Goal: Task Accomplishment & Management: Manage account settings

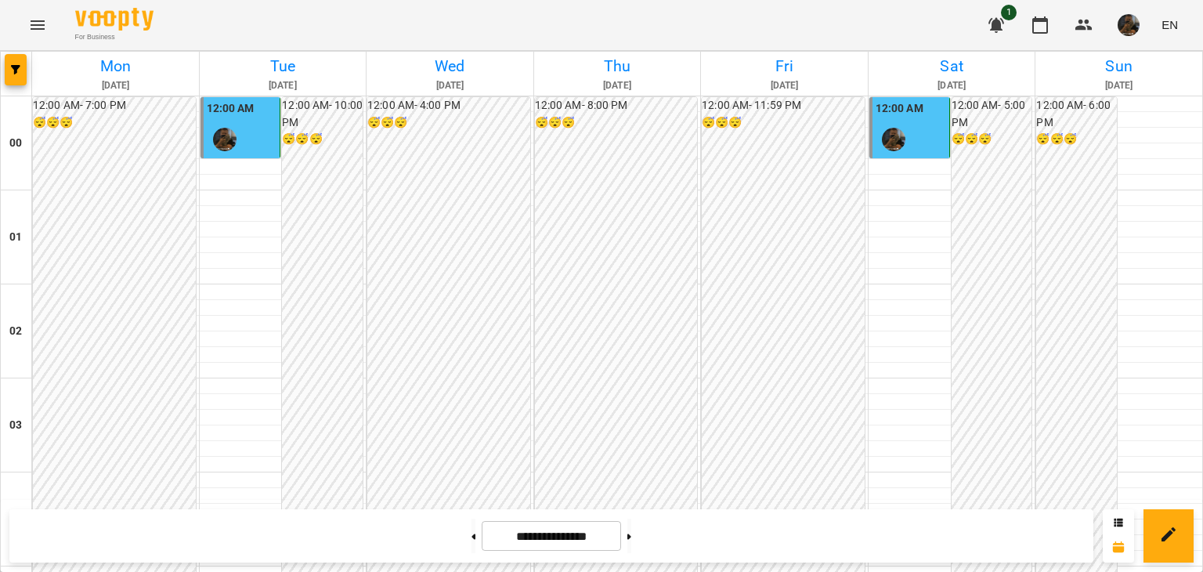
scroll to position [1567, 0]
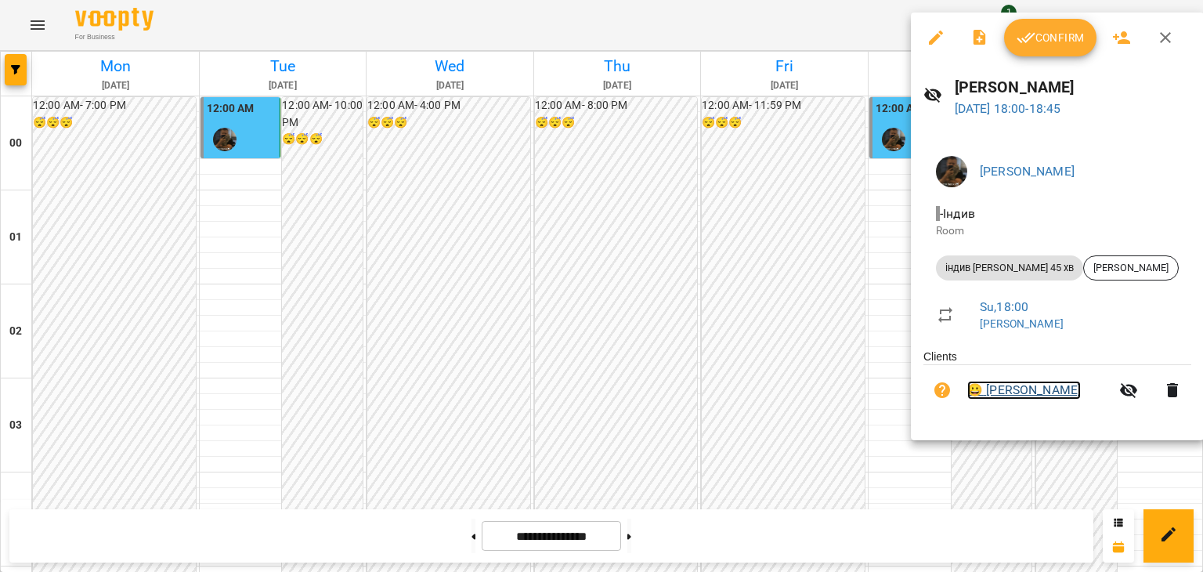
click at [1018, 396] on link "😀 [PERSON_NAME]" at bounding box center [1024, 390] width 114 height 19
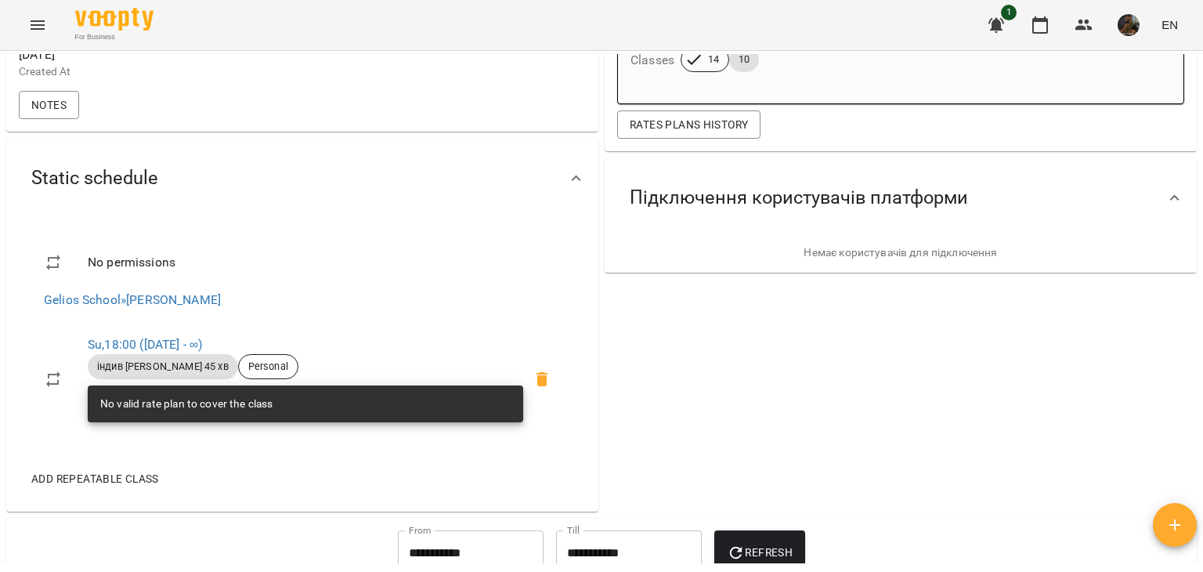
scroll to position [313, 0]
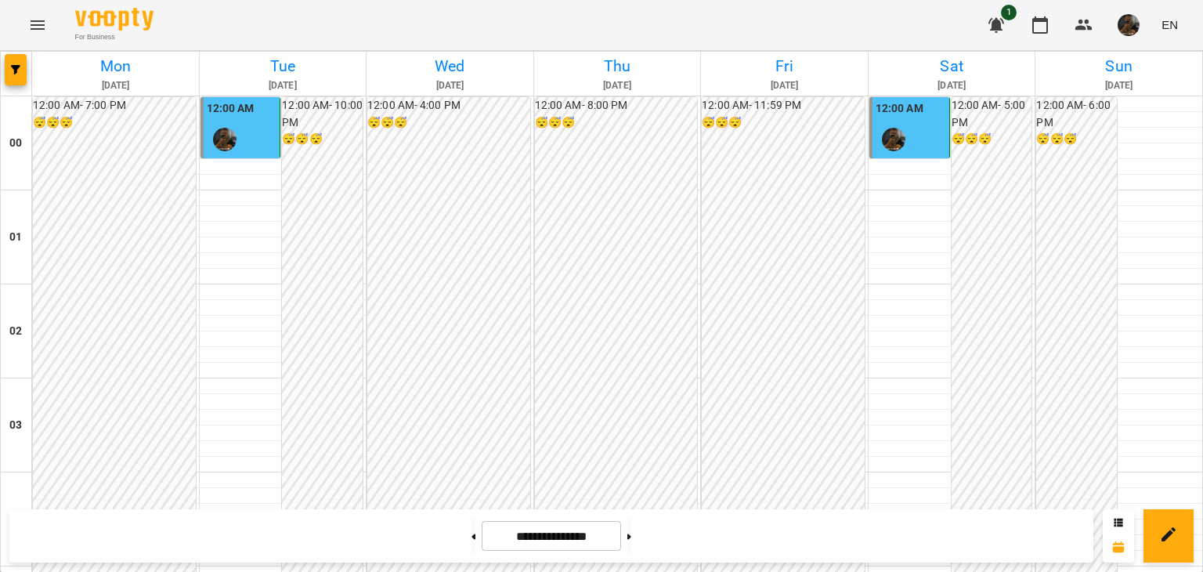
scroll to position [1488, 0]
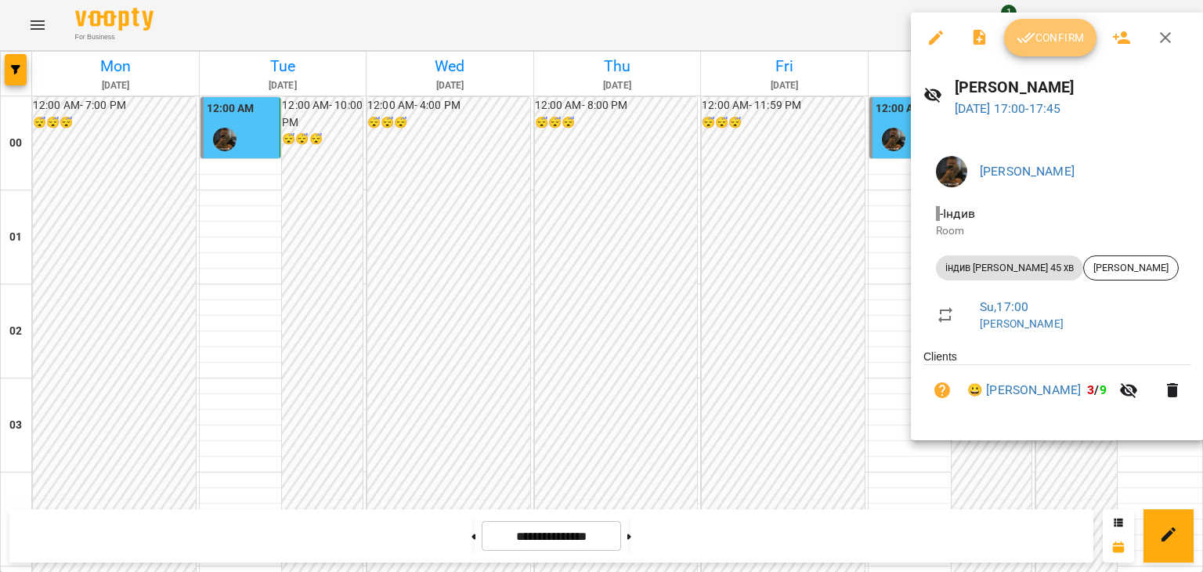
click at [1039, 36] on span "Confirm" at bounding box center [1050, 37] width 67 height 19
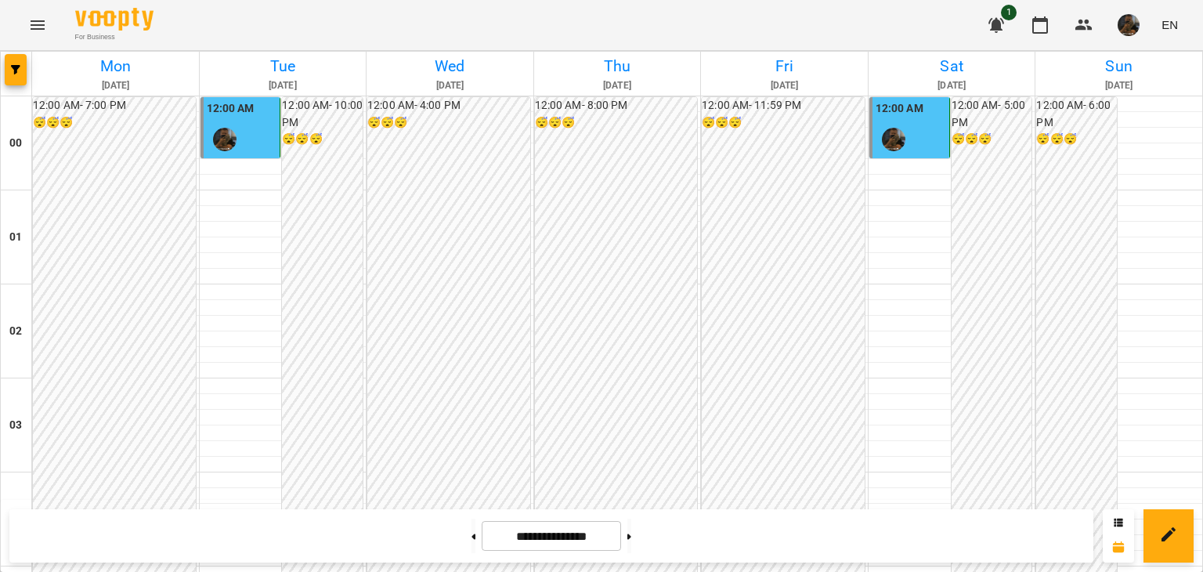
scroll to position [1488, 0]
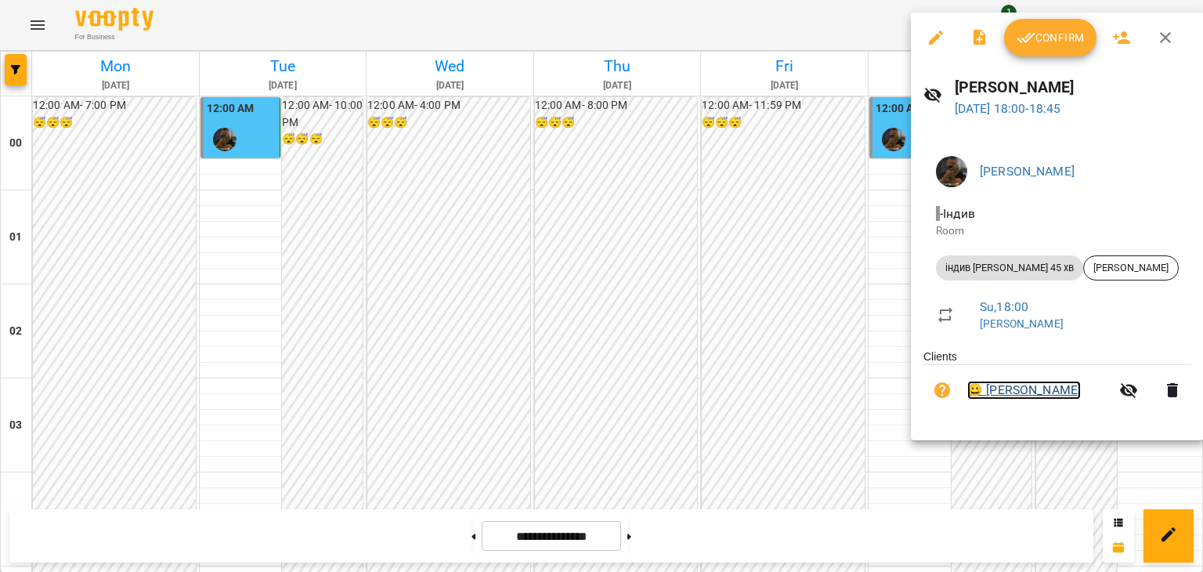
click at [1023, 390] on link "😀 [PERSON_NAME]" at bounding box center [1024, 390] width 114 height 19
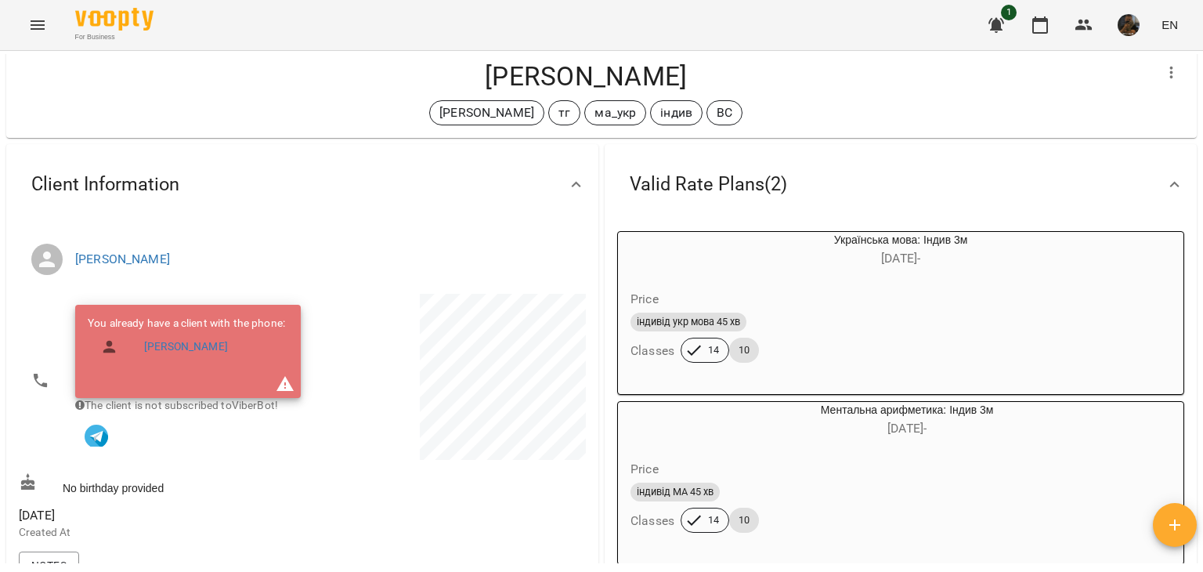
scroll to position [157, 0]
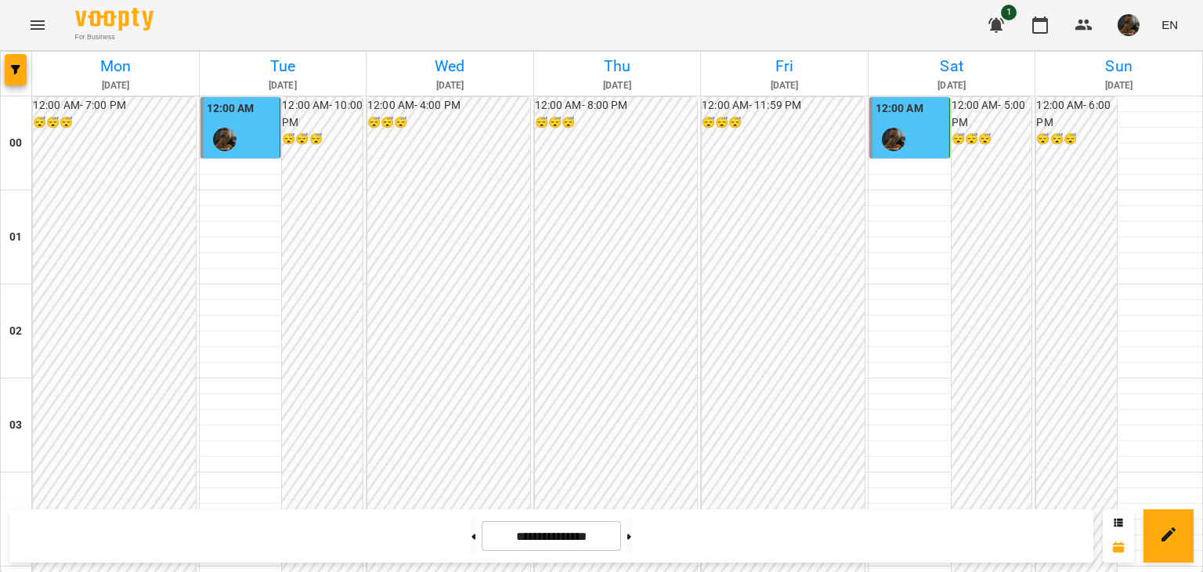
scroll to position [1567, 0]
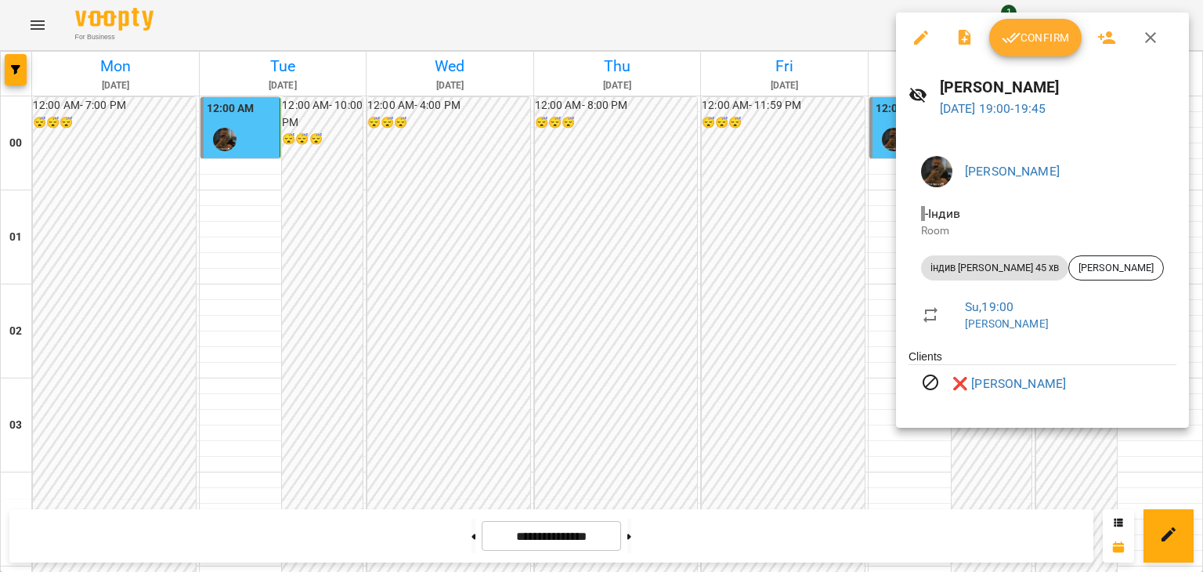
click at [657, 358] on div at bounding box center [601, 286] width 1203 height 572
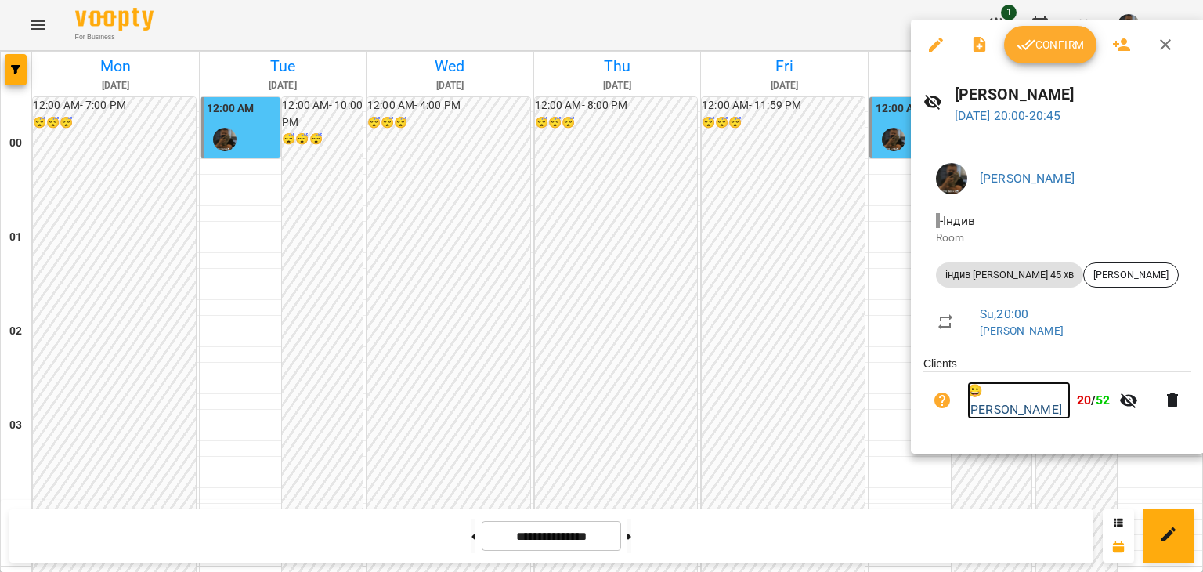
click at [1003, 401] on link "😀 [PERSON_NAME]" at bounding box center [1018, 399] width 103 height 37
